Goal: Information Seeking & Learning: Check status

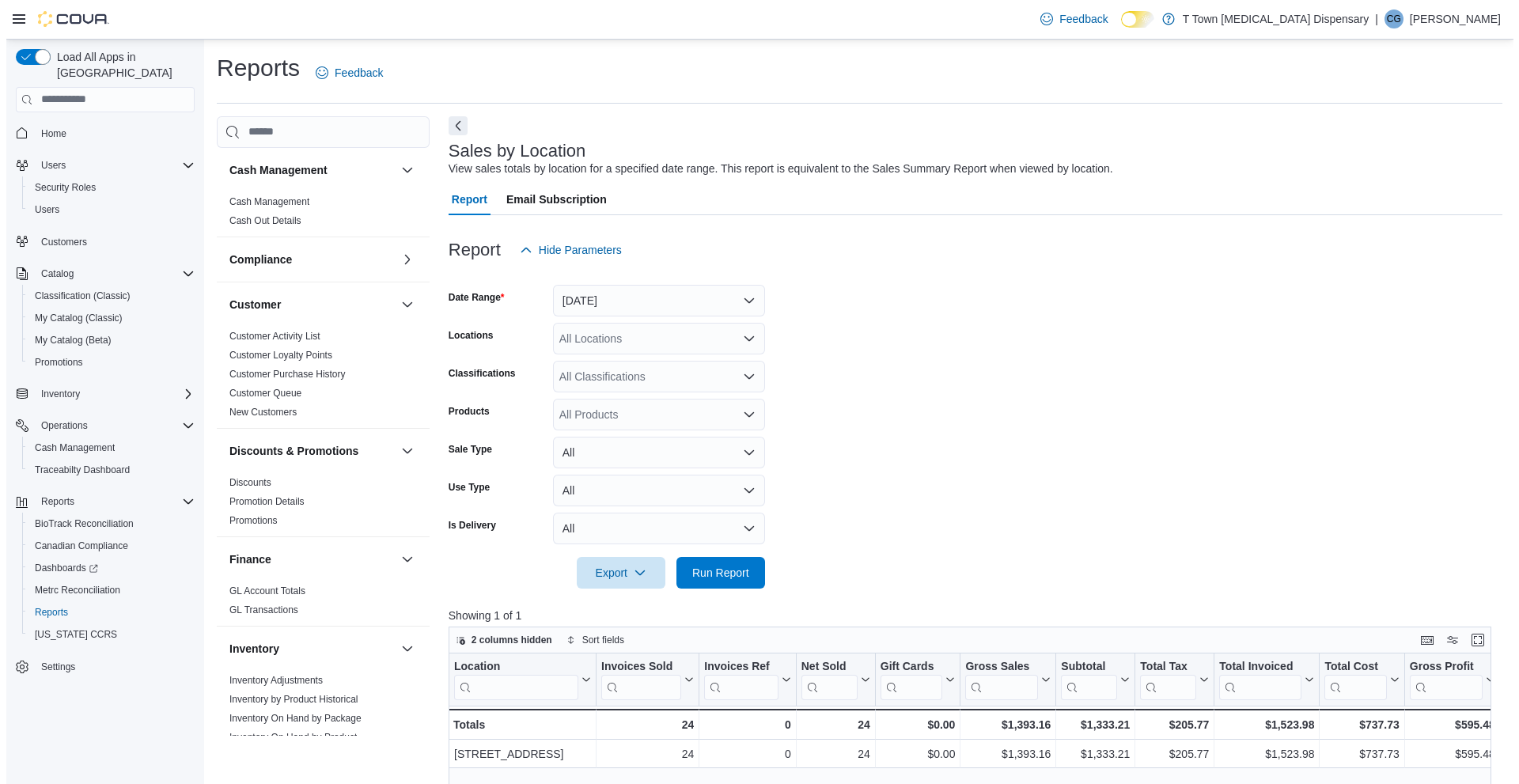
scroll to position [0, 208]
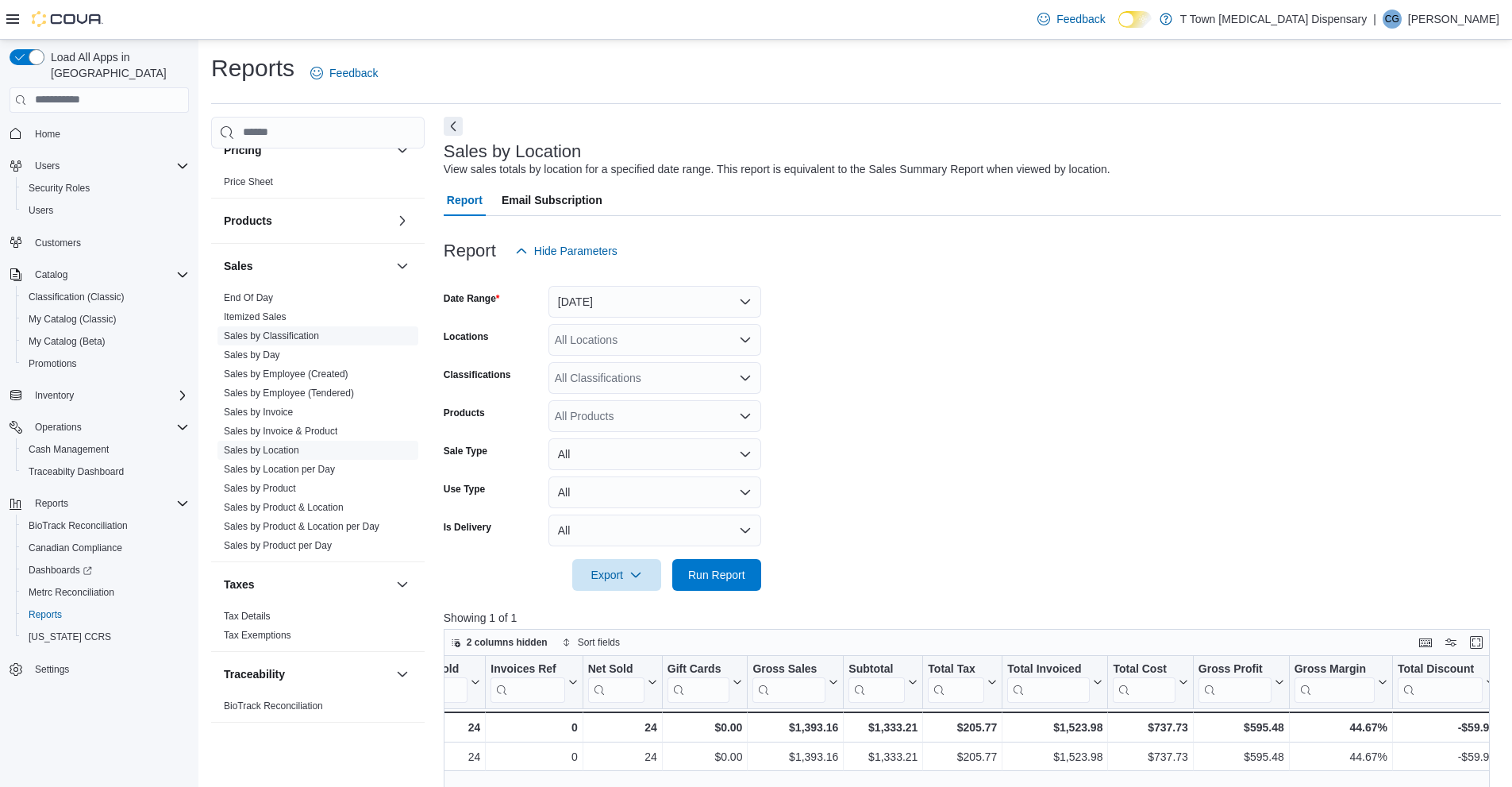
click at [267, 341] on link "Sales by Classification" at bounding box center [271, 336] width 95 height 11
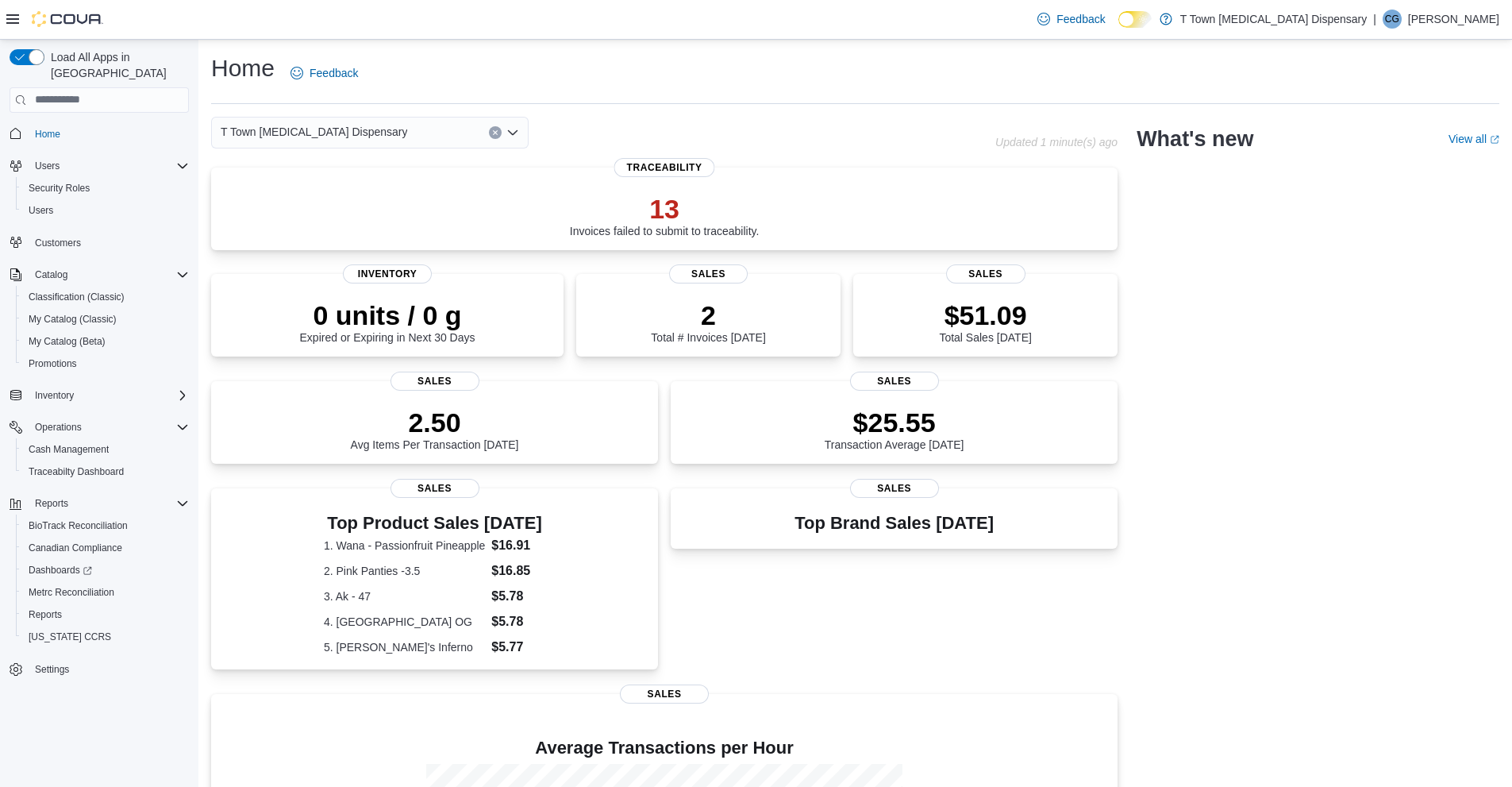
click at [568, 289] on div "0 units / 0 g Expired or Expiring in Next 30 Days Inventory 2 Total # Invoices …" at bounding box center [663, 318] width 906 height 88
